Goal: Task Accomplishment & Management: Complete application form

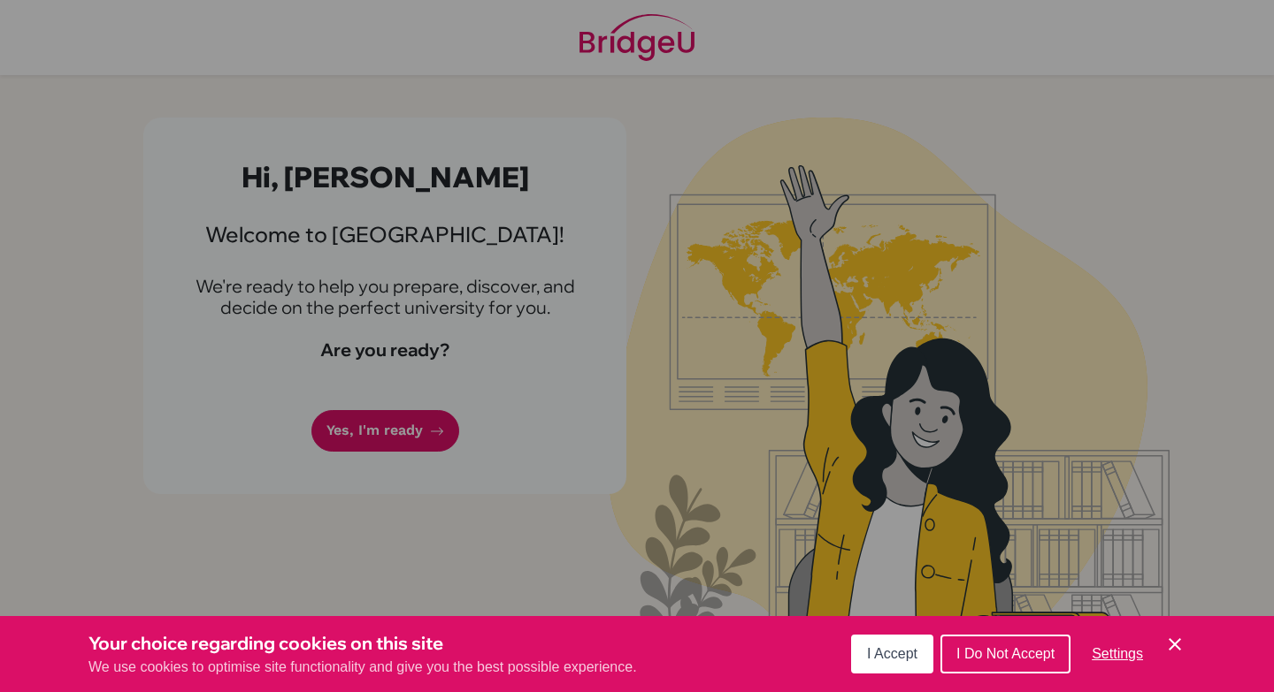
click at [886, 667] on button "I Accept" at bounding box center [892, 654] width 82 height 39
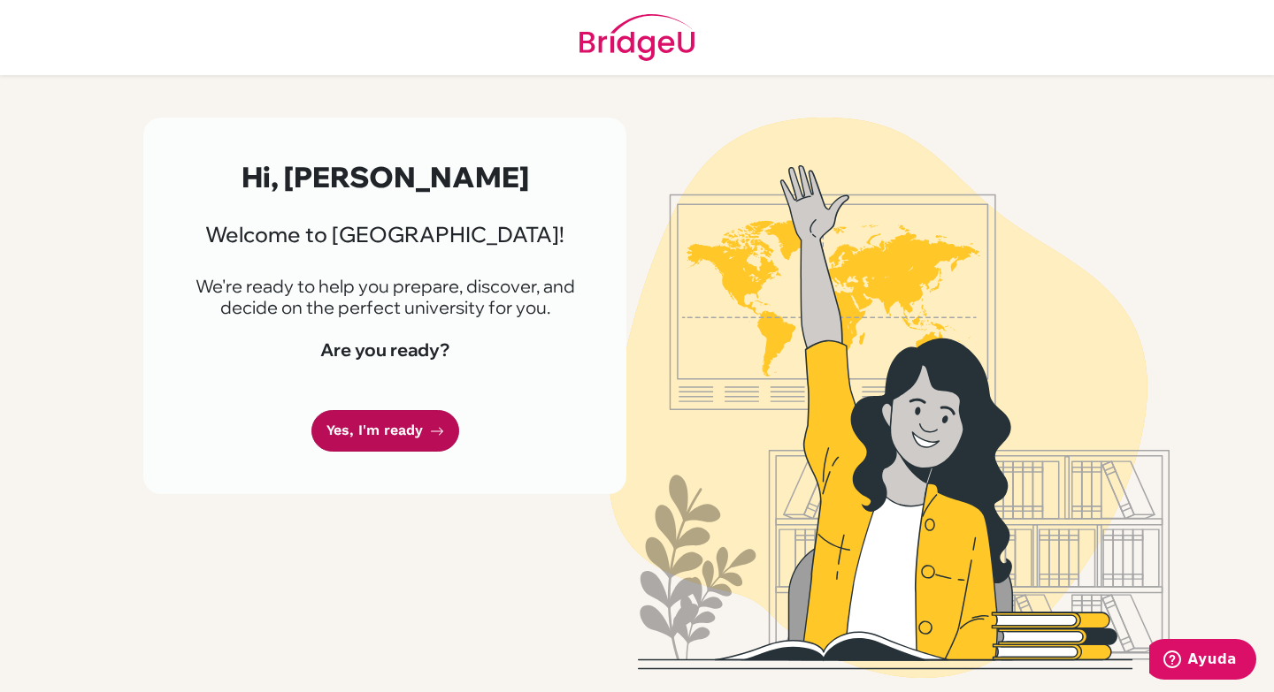
click at [393, 432] on link "Yes, I'm ready" at bounding box center [385, 431] width 148 height 42
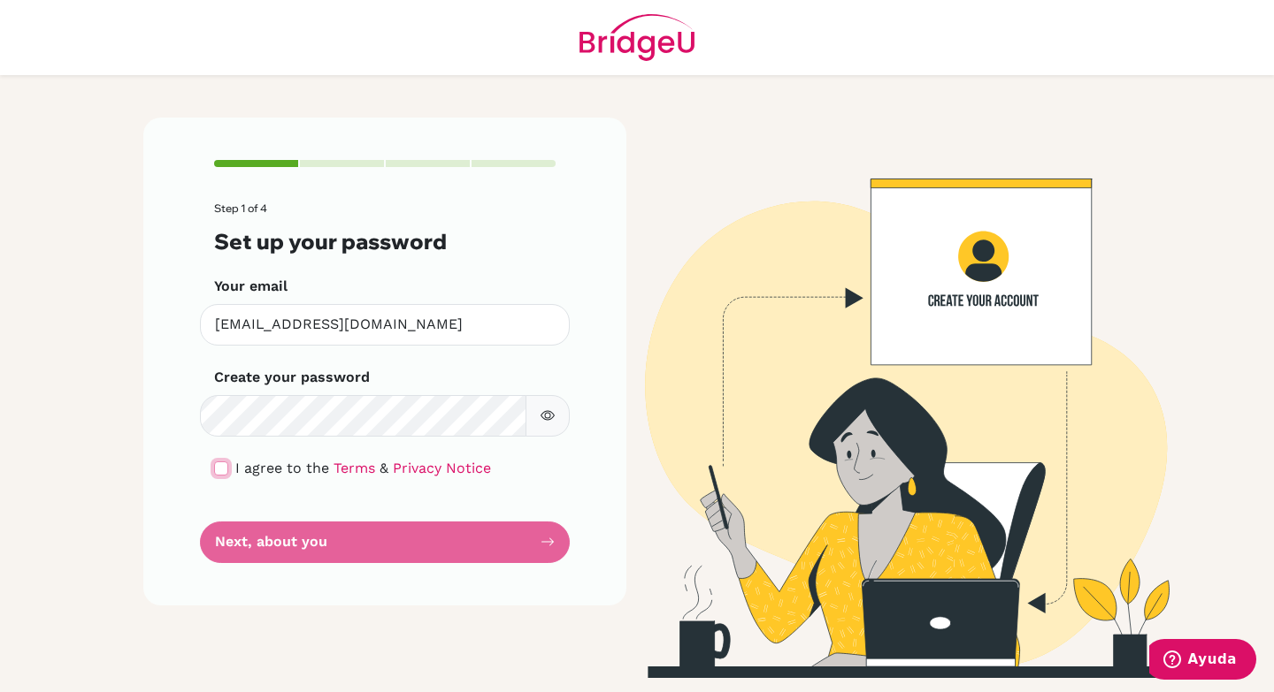
click at [220, 463] on input "checkbox" at bounding box center [221, 469] width 14 height 14
checkbox input "true"
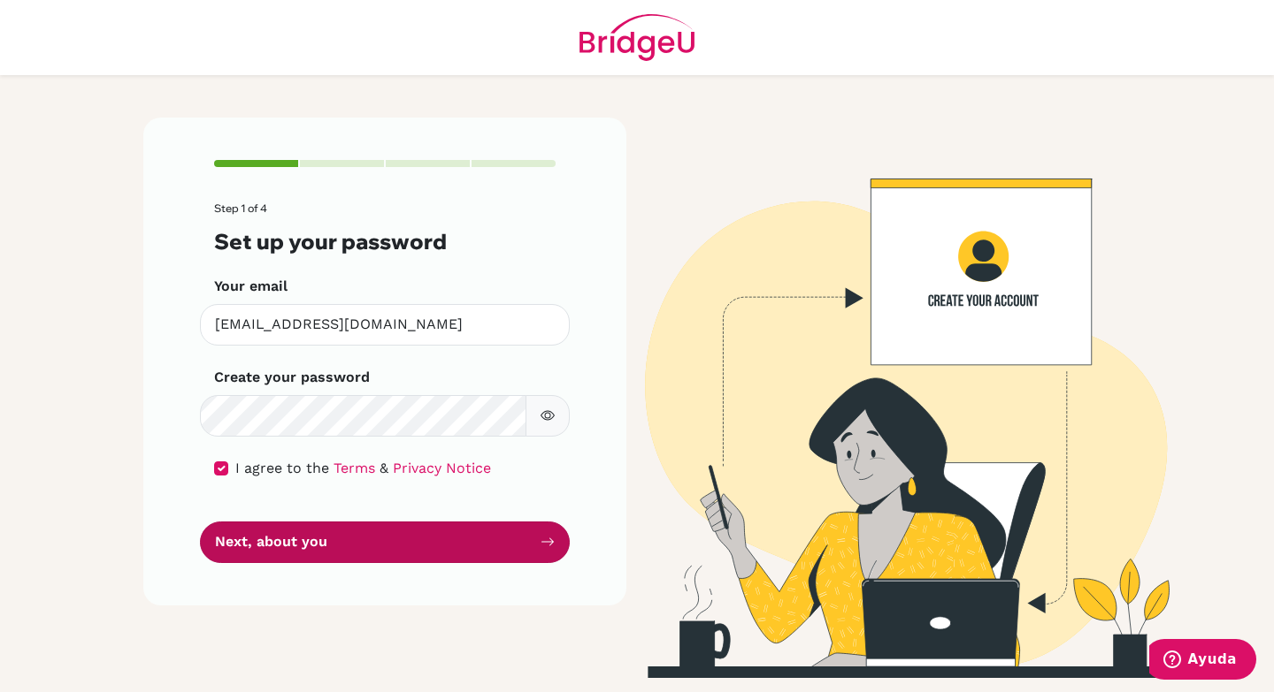
click at [280, 544] on button "Next, about you" at bounding box center [385, 543] width 370 height 42
